Goal: Check status

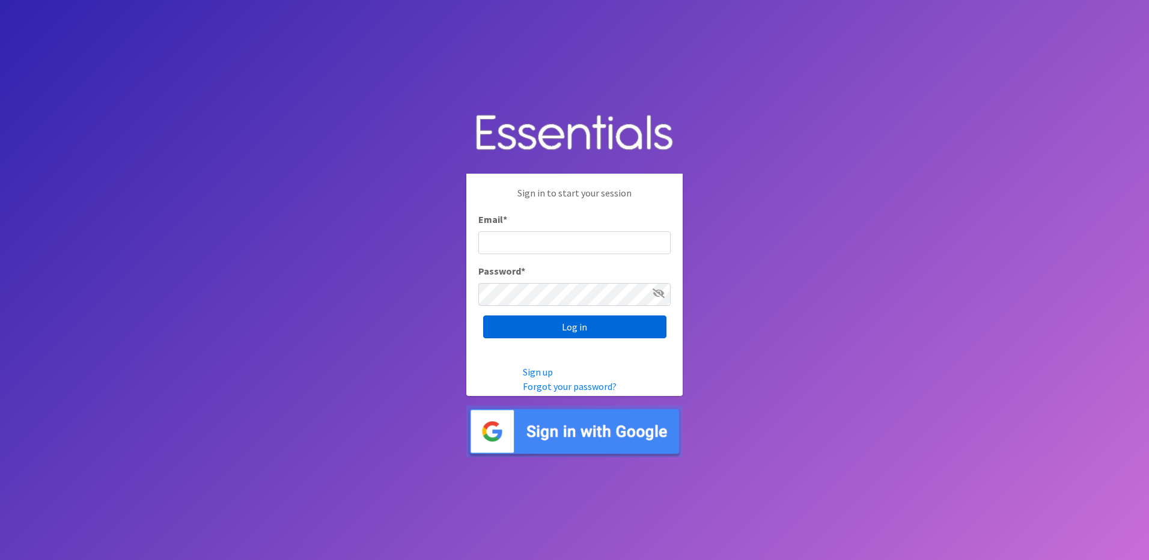
type input "[EMAIL_ADDRESS][DOMAIN_NAME]"
click at [512, 327] on input "Log in" at bounding box center [574, 326] width 183 height 23
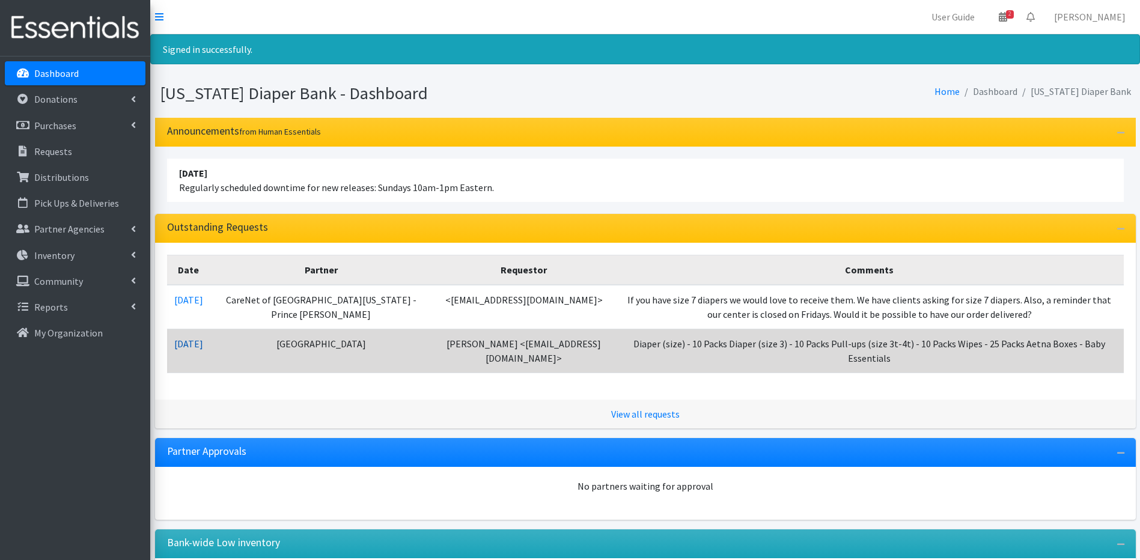
click at [184, 348] on link "[DATE]" at bounding box center [188, 344] width 29 height 12
